Goal: Use online tool/utility: Utilize a website feature to perform a specific function

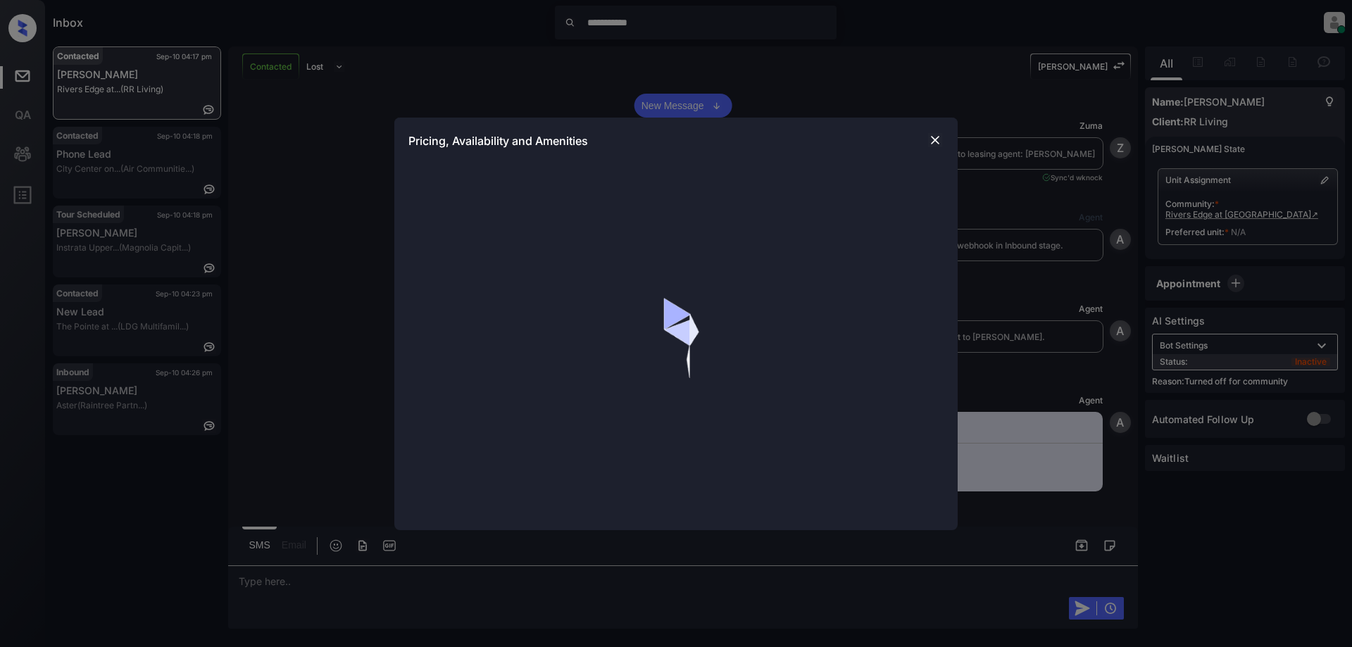
scroll to position [667, 0]
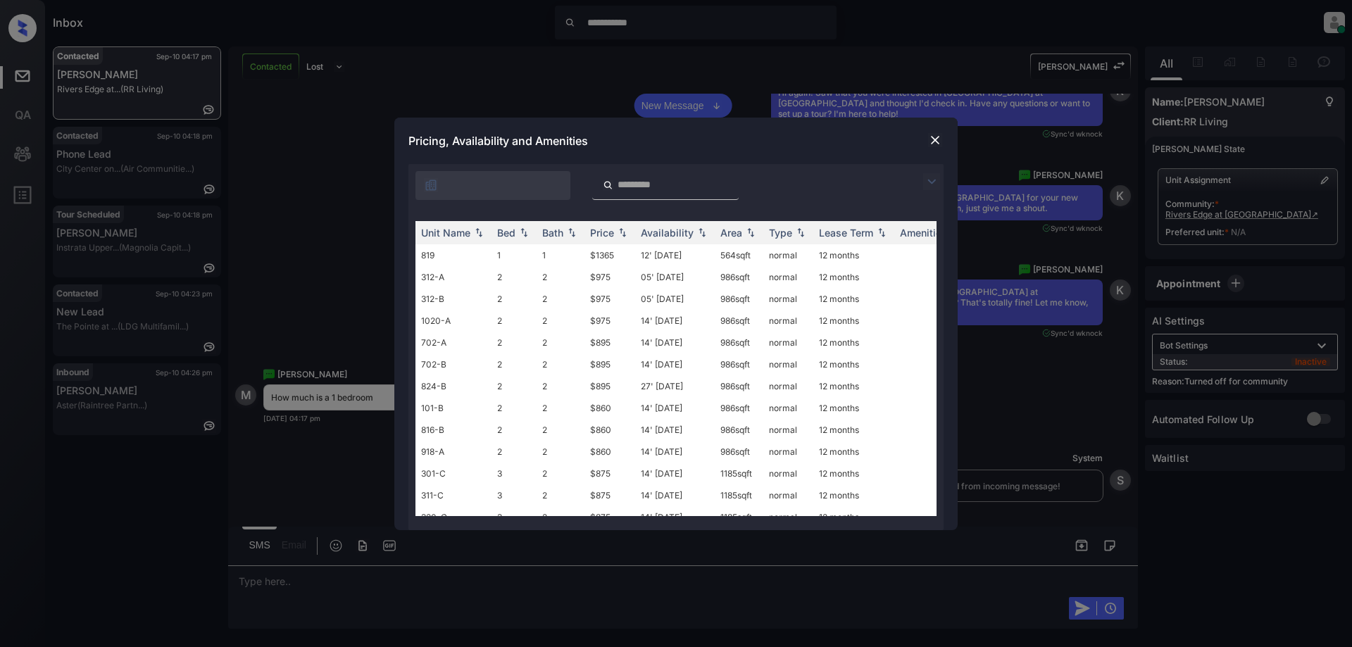
click at [931, 178] on img at bounding box center [931, 181] width 17 height 17
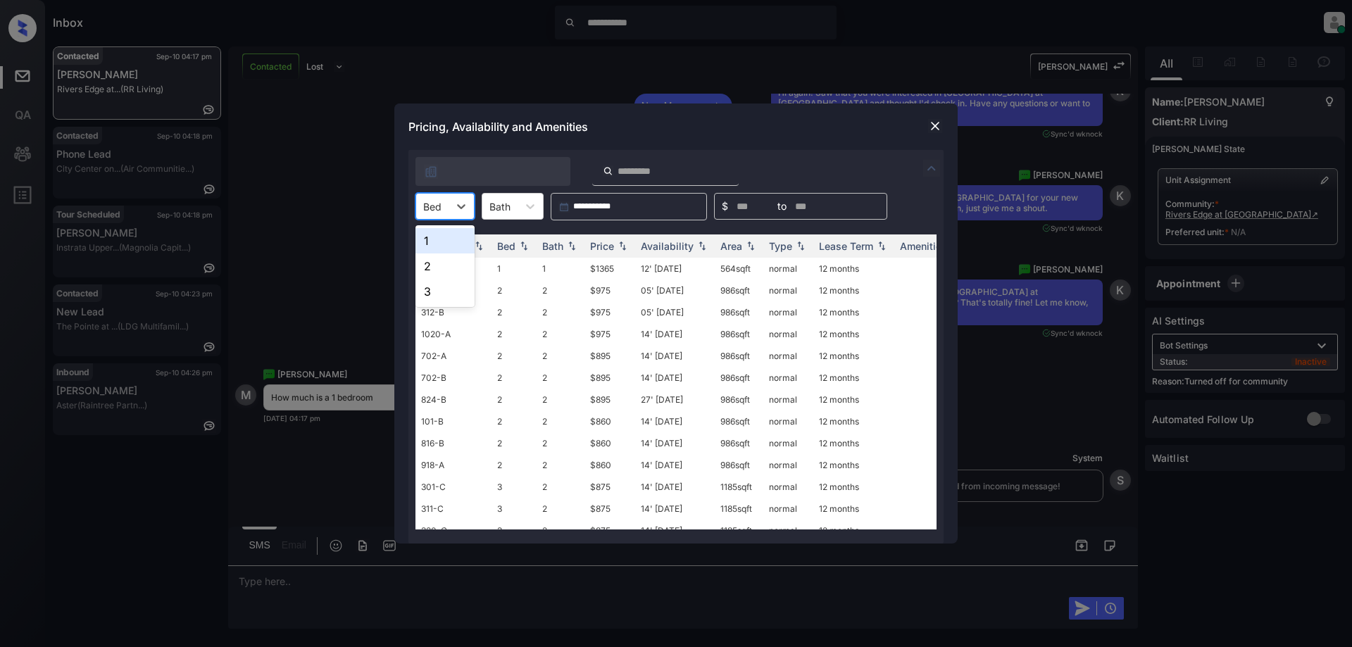
click at [439, 205] on div at bounding box center [432, 206] width 18 height 15
click at [442, 244] on div "1" at bounding box center [444, 240] width 59 height 25
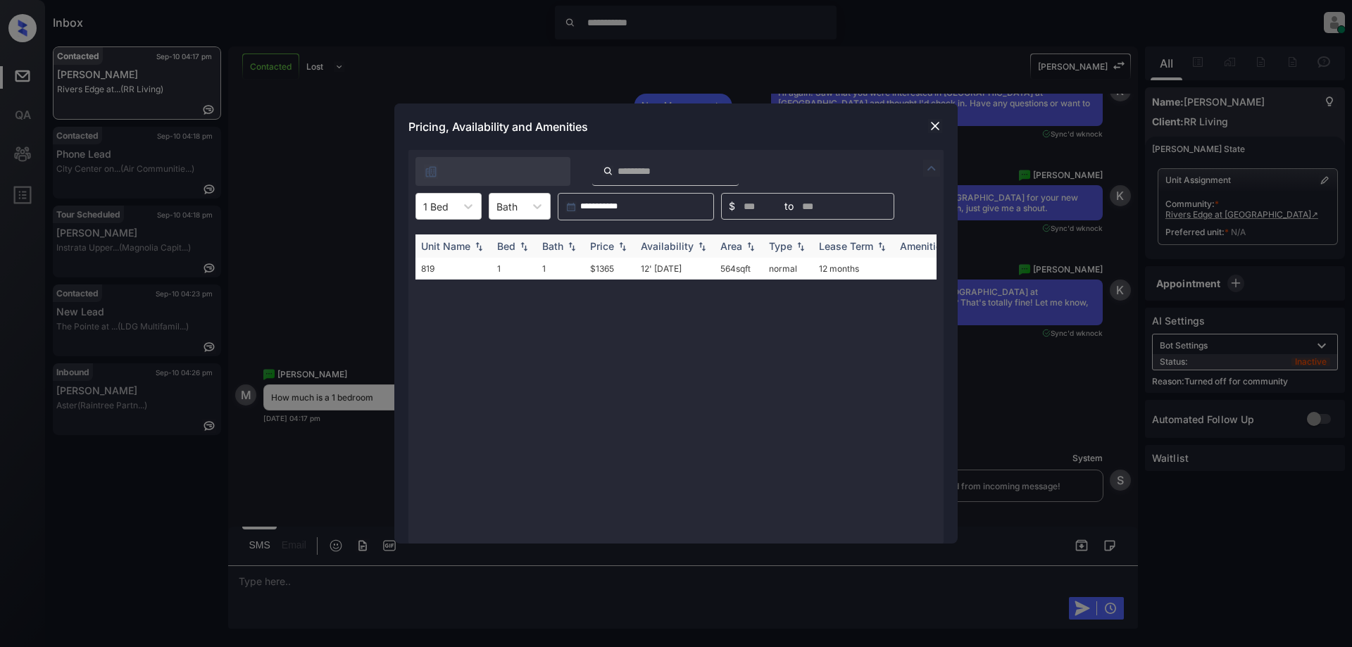
click at [605, 246] on div "Price" at bounding box center [602, 246] width 24 height 12
click at [645, 264] on td "12' [DATE]" at bounding box center [675, 269] width 80 height 22
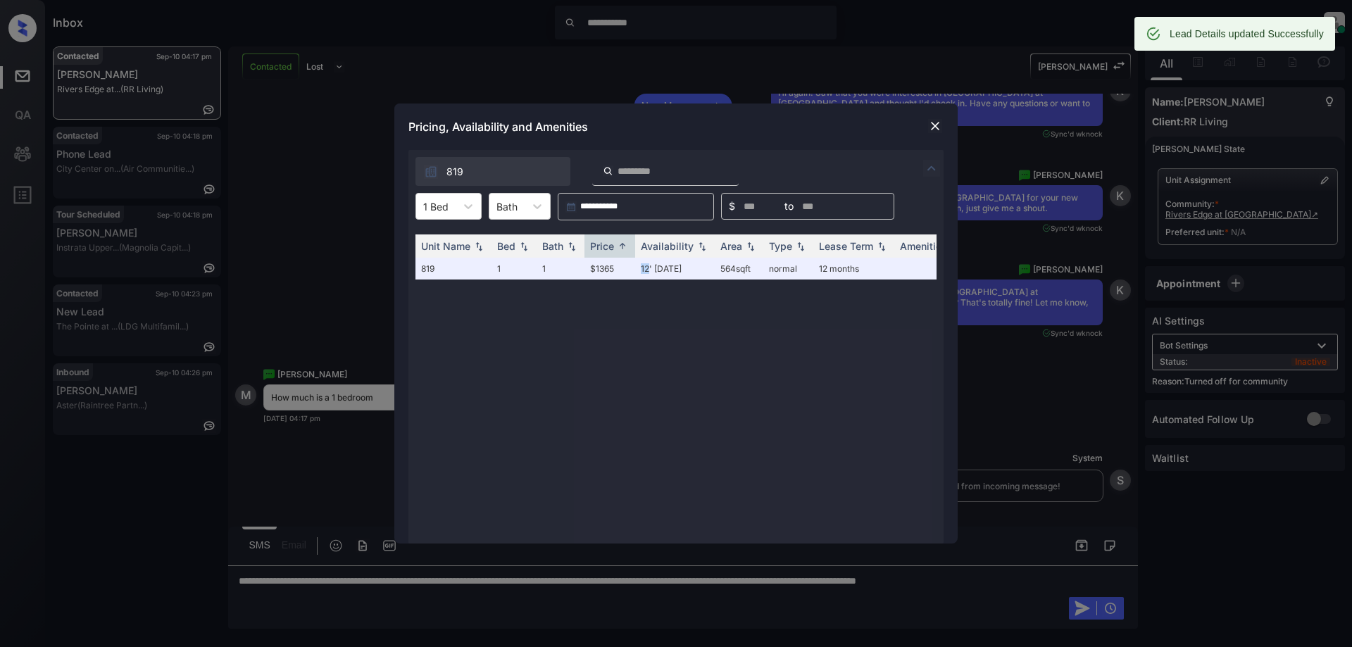
click at [936, 128] on img at bounding box center [935, 126] width 14 height 14
